Goal: Task Accomplishment & Management: Use online tool/utility

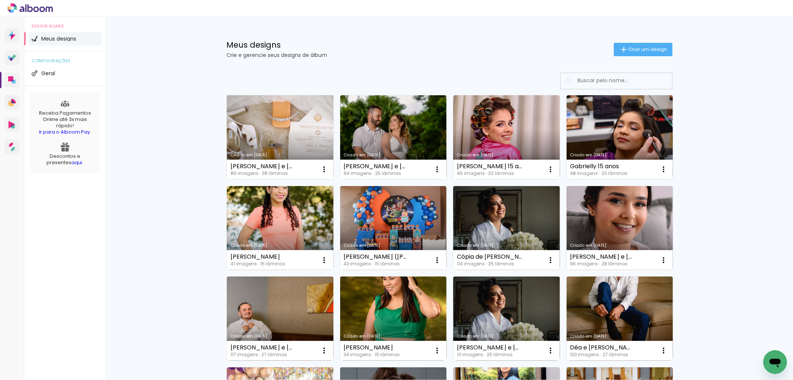
click at [294, 126] on link "Criado em [DATE]" at bounding box center [280, 137] width 107 height 84
